Goal: Transaction & Acquisition: Subscribe to service/newsletter

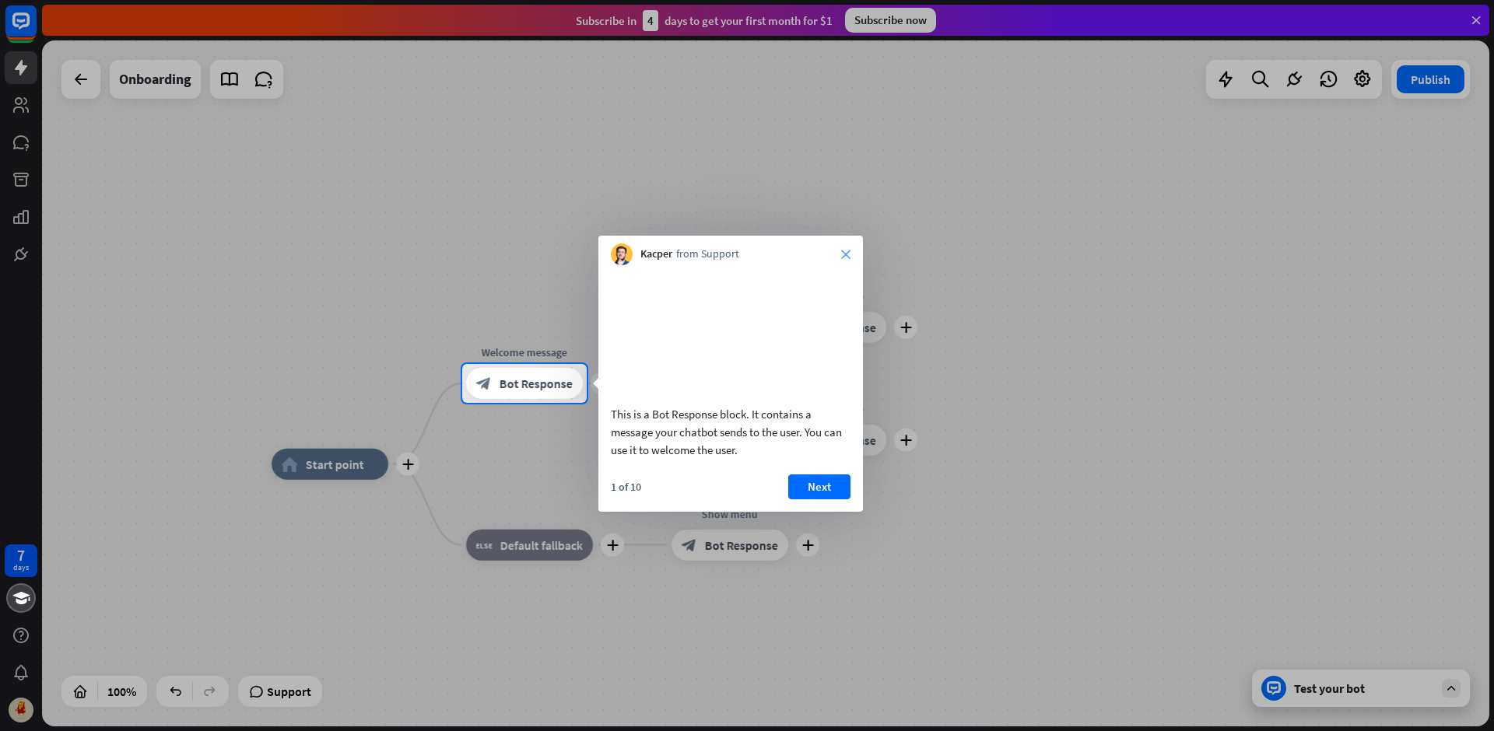
click at [849, 258] on icon "close" at bounding box center [845, 254] width 9 height 9
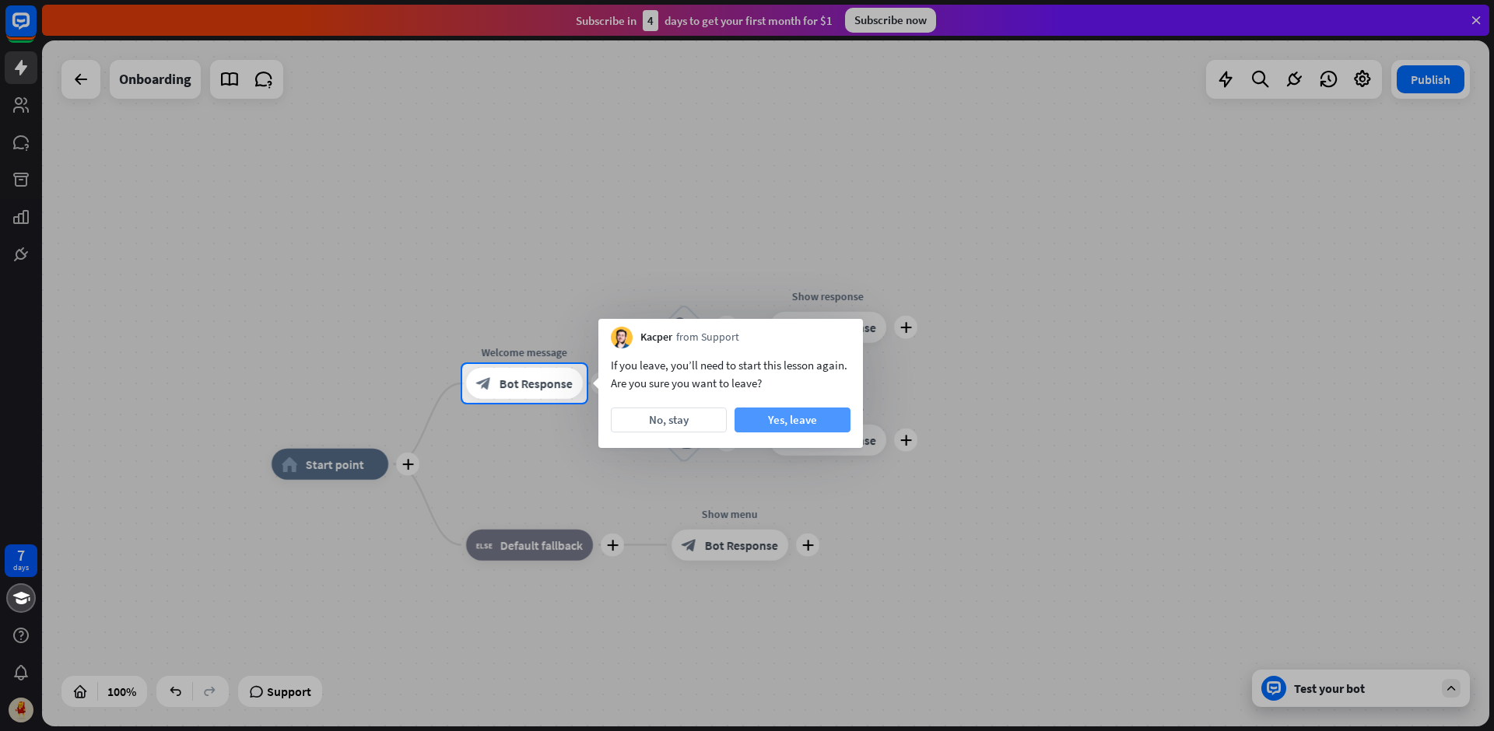
click at [795, 421] on button "Yes, leave" at bounding box center [792, 420] width 116 height 25
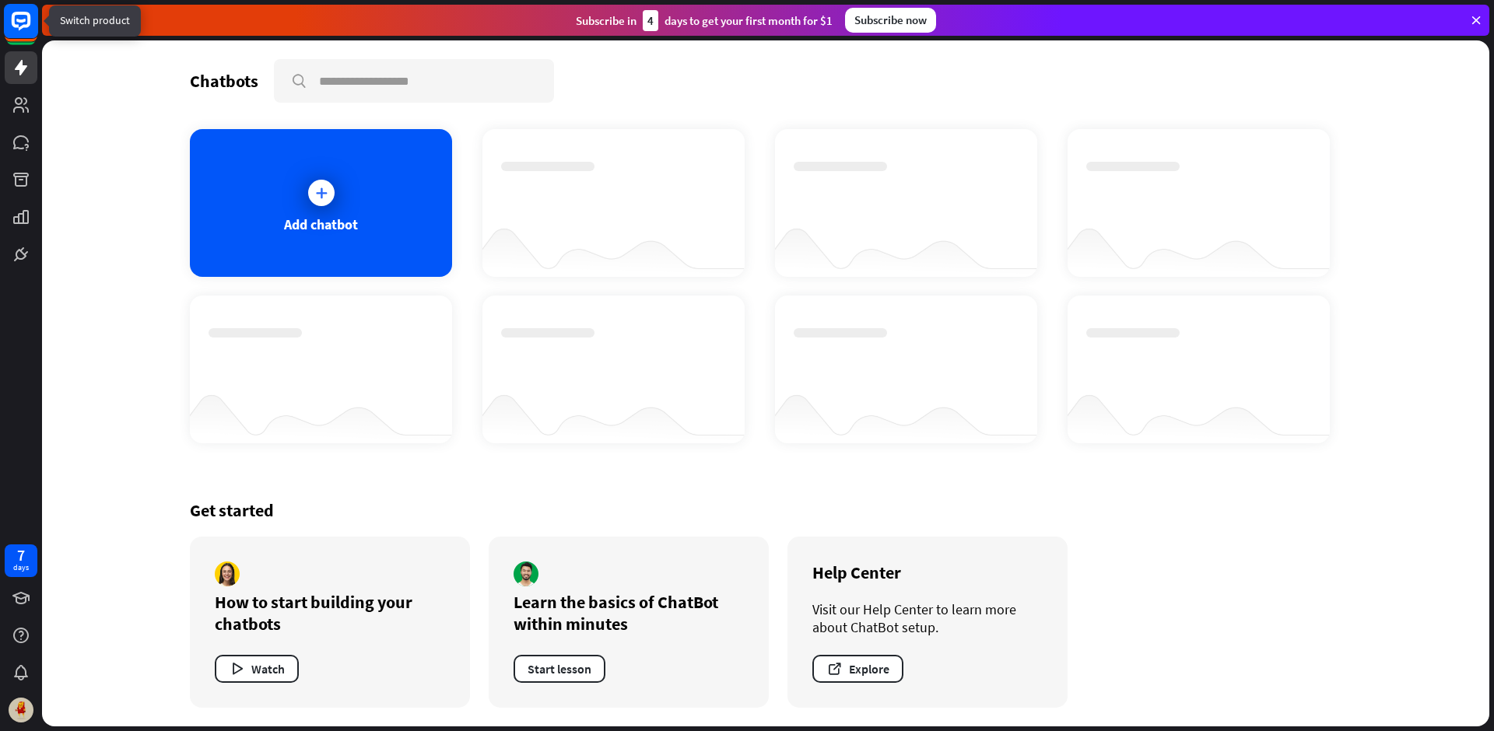
click at [21, 19] on rect at bounding box center [21, 21] width 34 height 34
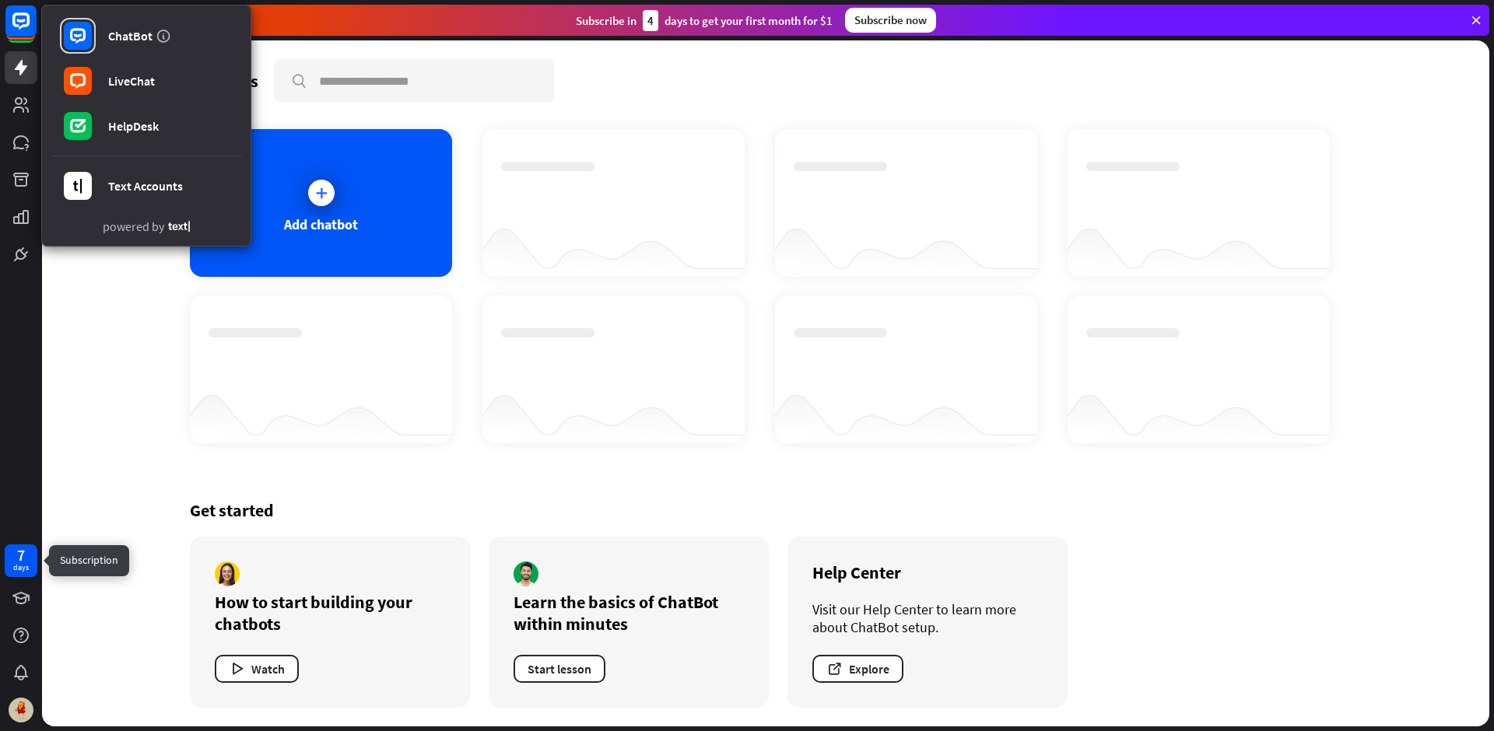
click at [31, 558] on div "7 days" at bounding box center [21, 561] width 33 height 33
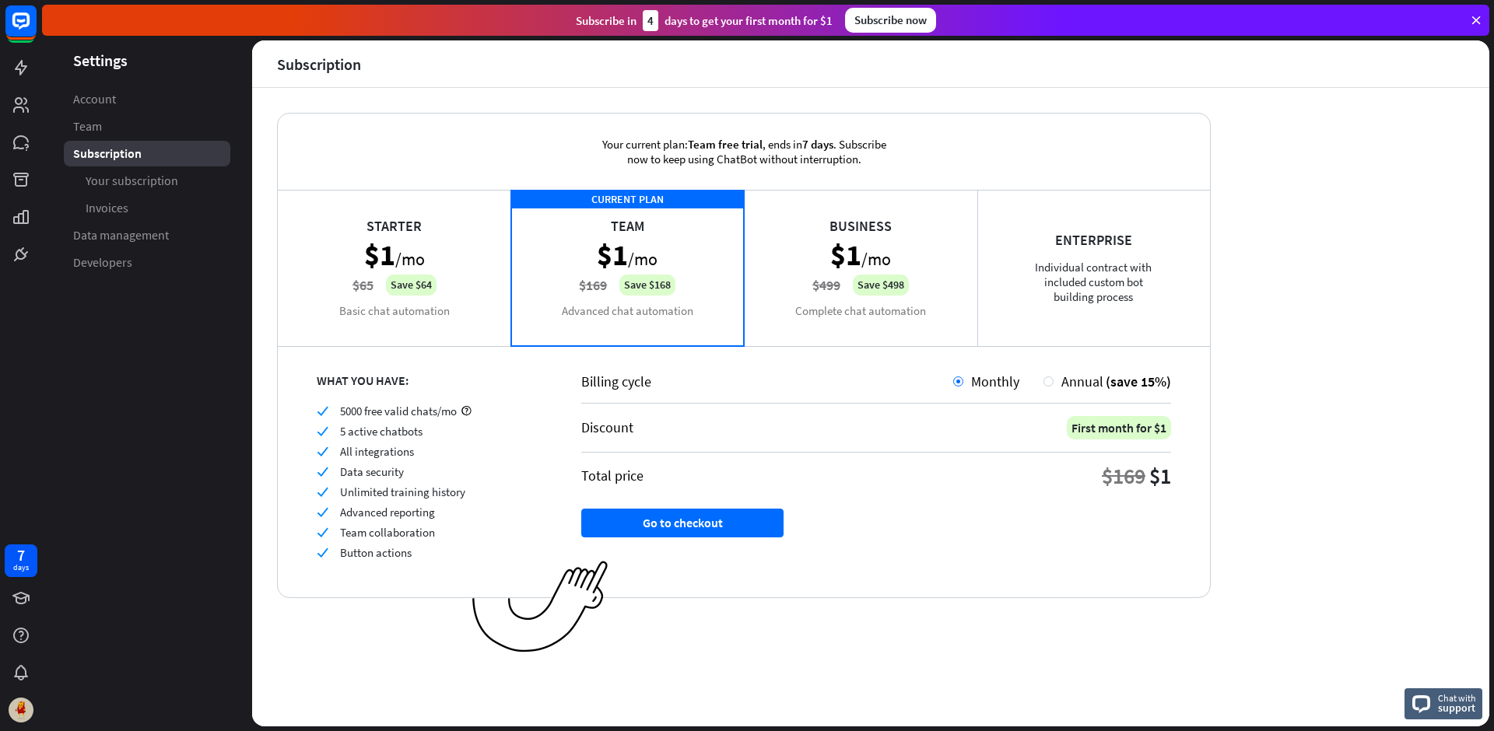
click at [481, 232] on div "Starter $1 /mo $65 Save $64 Basic chat automation" at bounding box center [394, 268] width 233 height 156
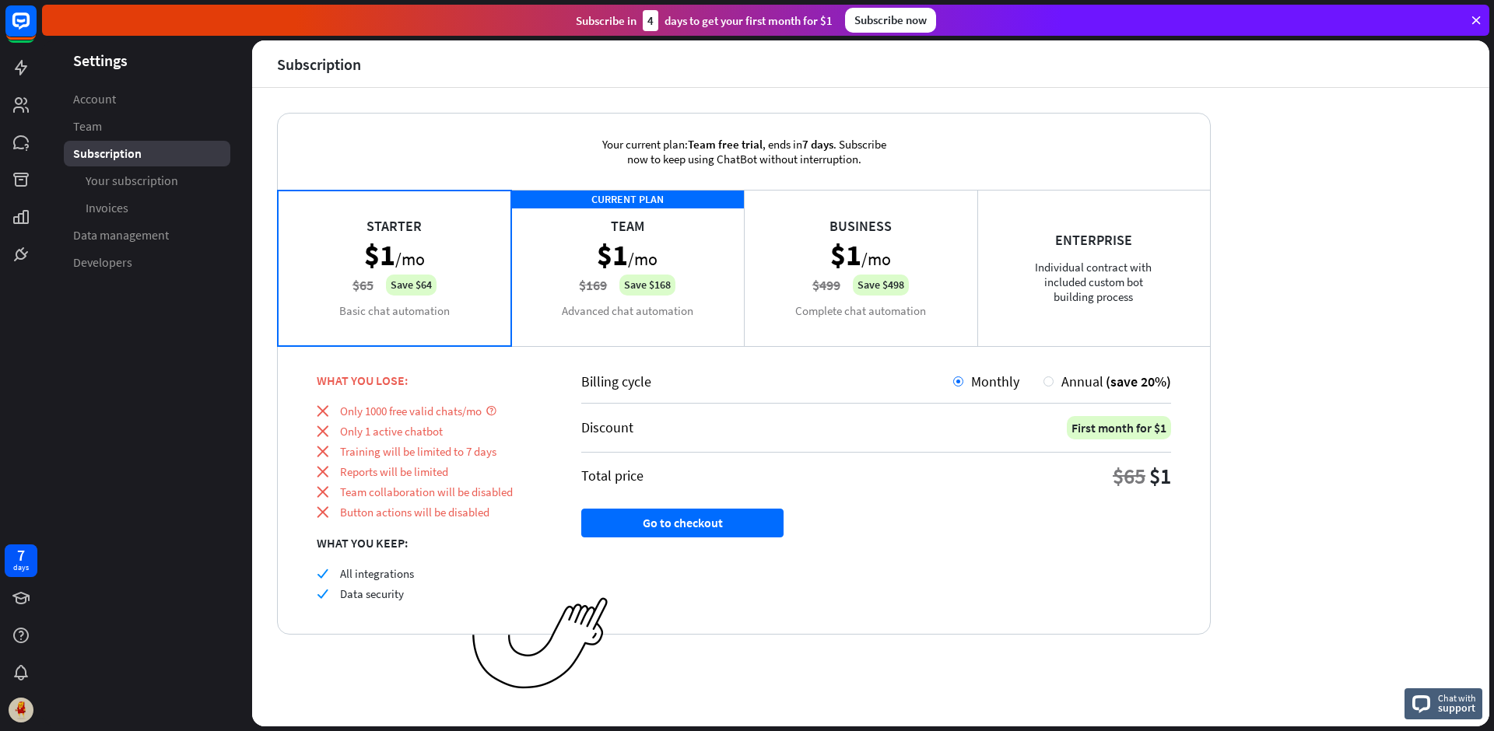
click at [1067, 393] on div "Billing cycle Monthly Annual (save 20%)" at bounding box center [876, 388] width 590 height 31
click at [1050, 384] on div at bounding box center [1048, 382] width 10 height 10
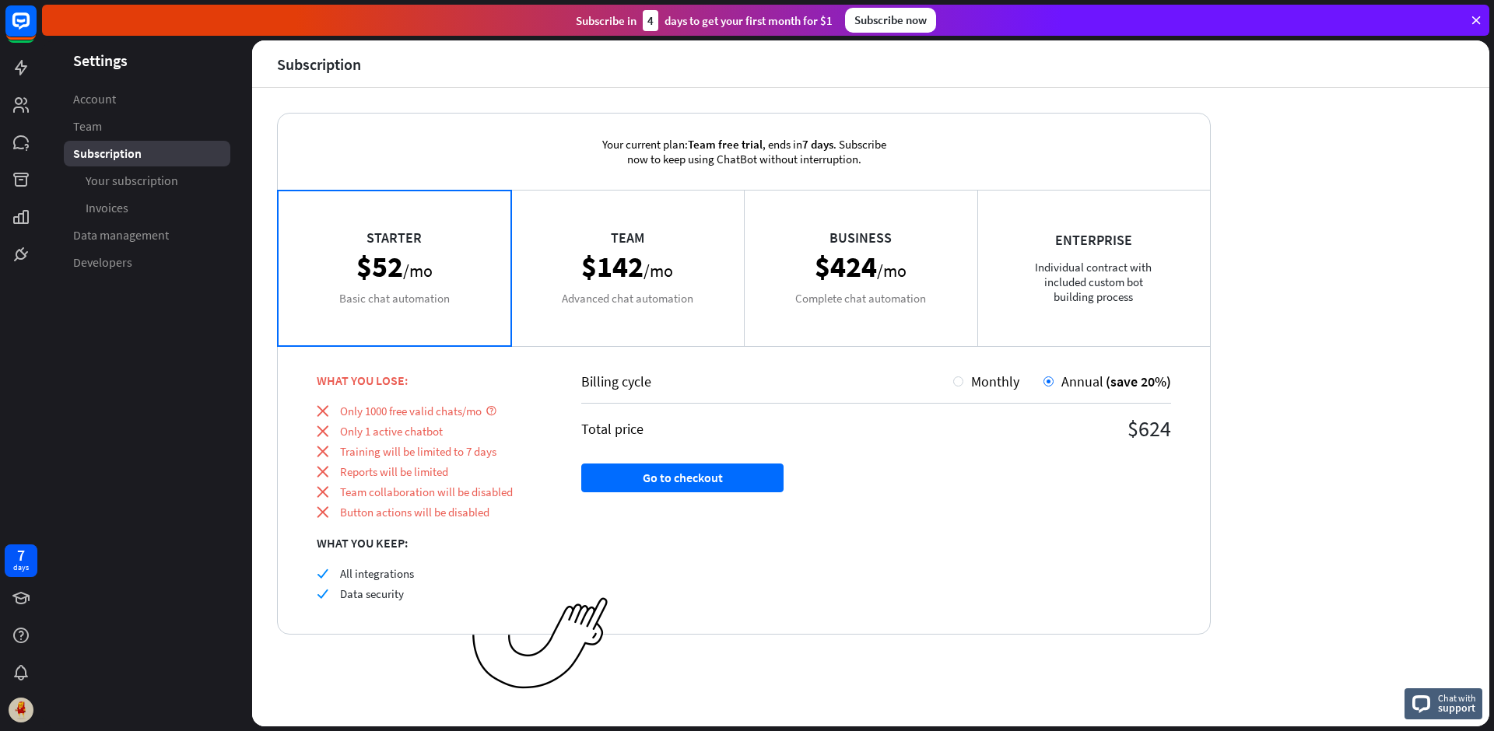
click at [934, 377] on div "Billing cycle" at bounding box center [767, 382] width 372 height 18
click at [956, 379] on div at bounding box center [958, 382] width 10 height 10
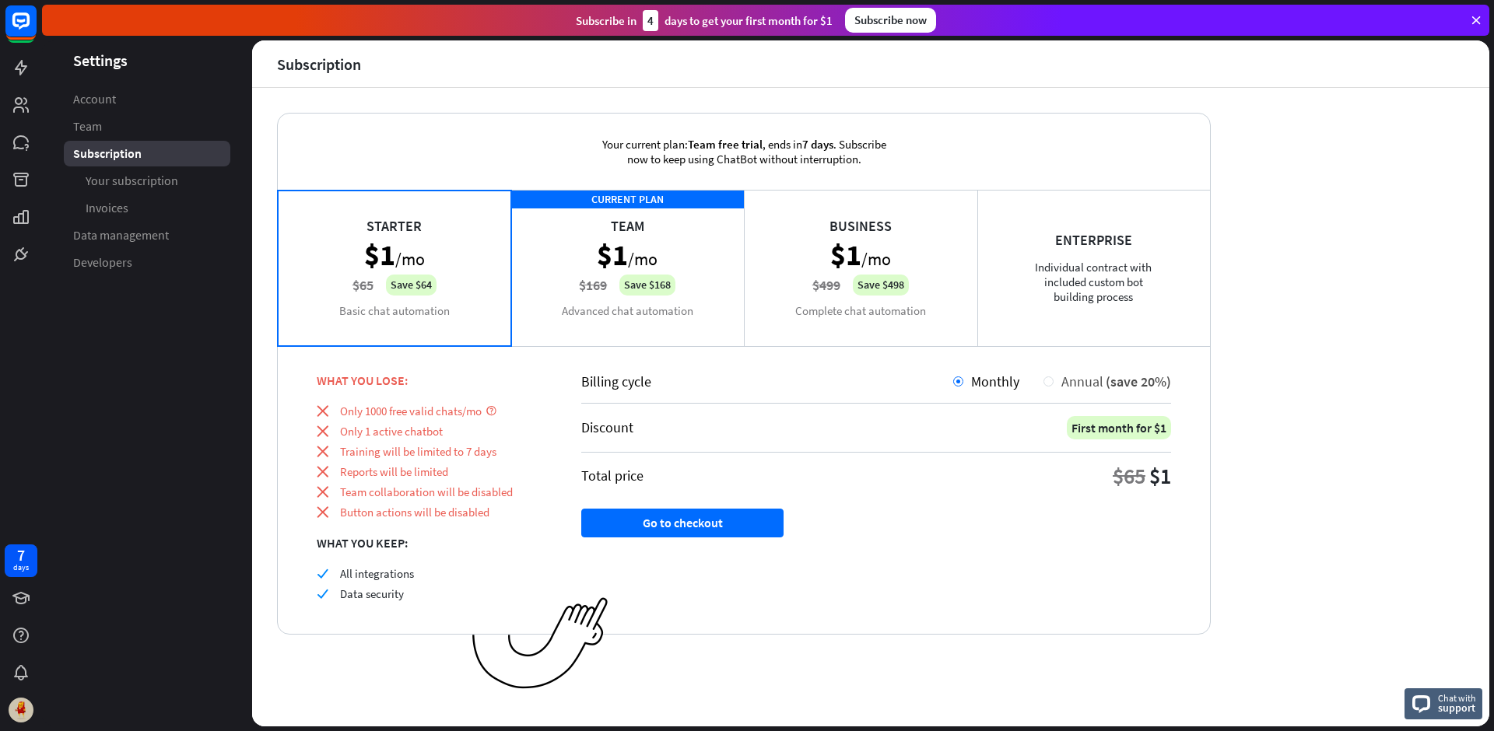
click at [1061, 385] on div "Annual (save 20%)" at bounding box center [1111, 382] width 117 height 18
